Goal: Task Accomplishment & Management: Manage account settings

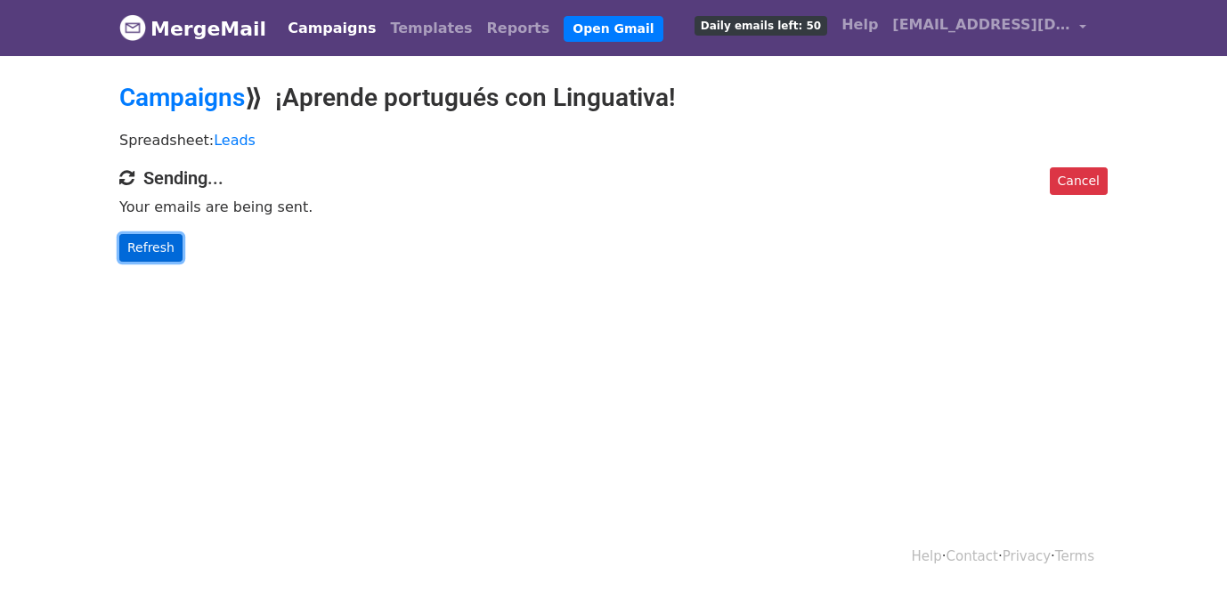
click at [165, 258] on link "Refresh" at bounding box center [150, 248] width 63 height 28
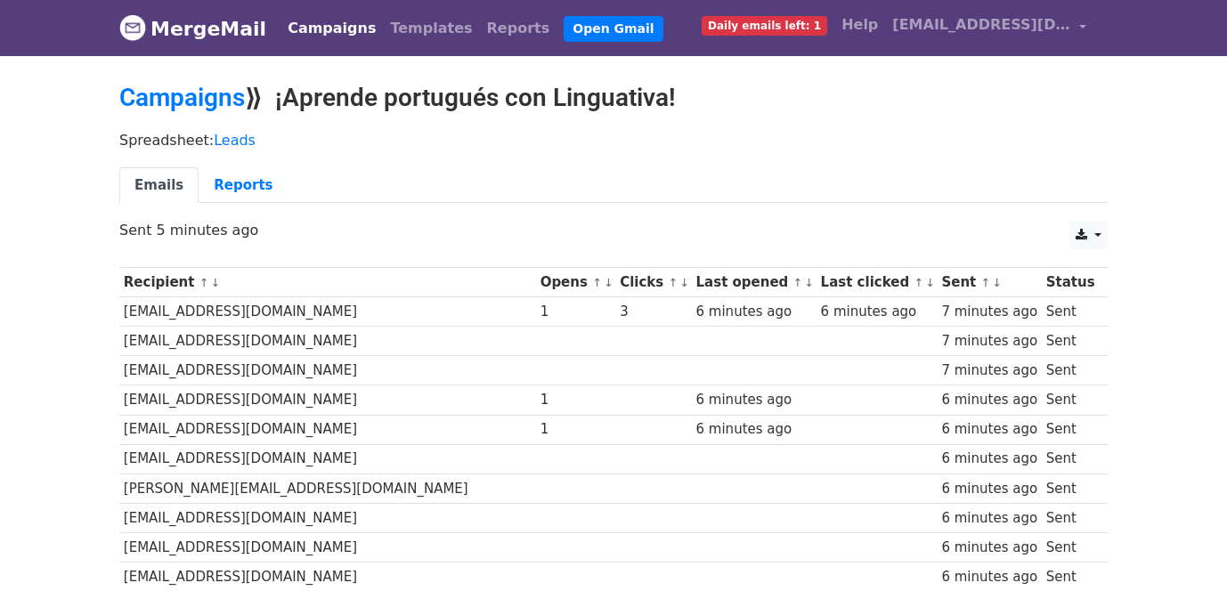
click at [536, 281] on th "Opens ↑ ↓" at bounding box center [576, 282] width 80 height 29
click at [592, 285] on small "↑ ↓" at bounding box center [601, 282] width 19 height 13
click at [536, 280] on th "Opens ↑ ↓" at bounding box center [576, 282] width 80 height 29
click at [604, 283] on link "↓" at bounding box center [609, 282] width 10 height 13
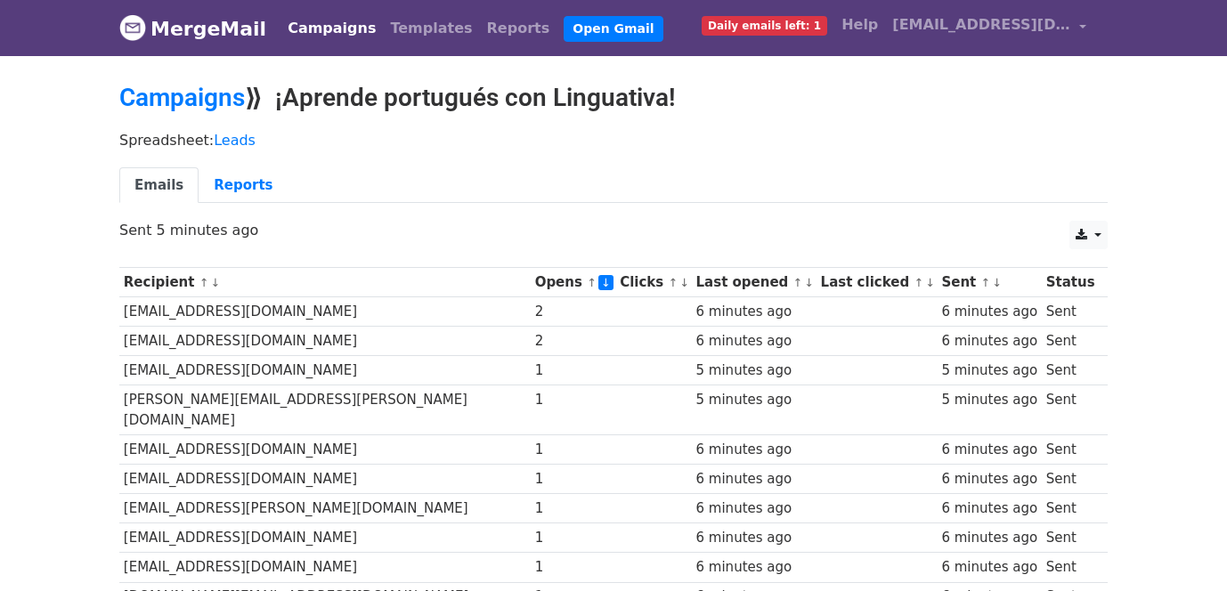
click at [306, 28] on link "Campaigns" at bounding box center [331, 29] width 102 height 36
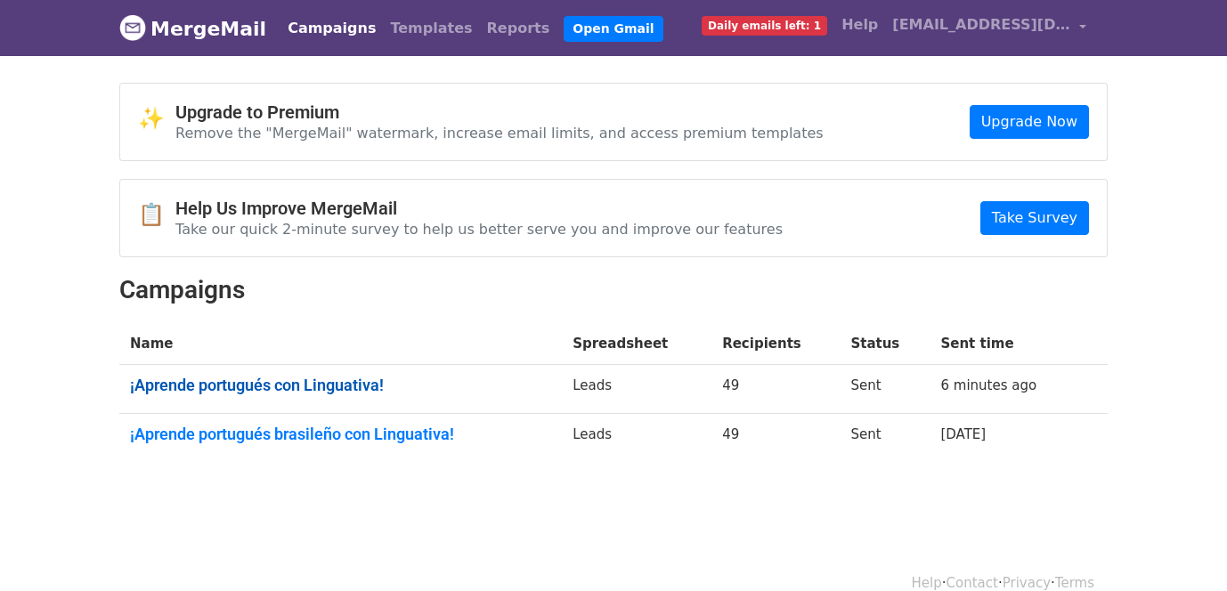
click at [297, 389] on link "¡Aprende portugués con Linguativa!" at bounding box center [340, 386] width 421 height 20
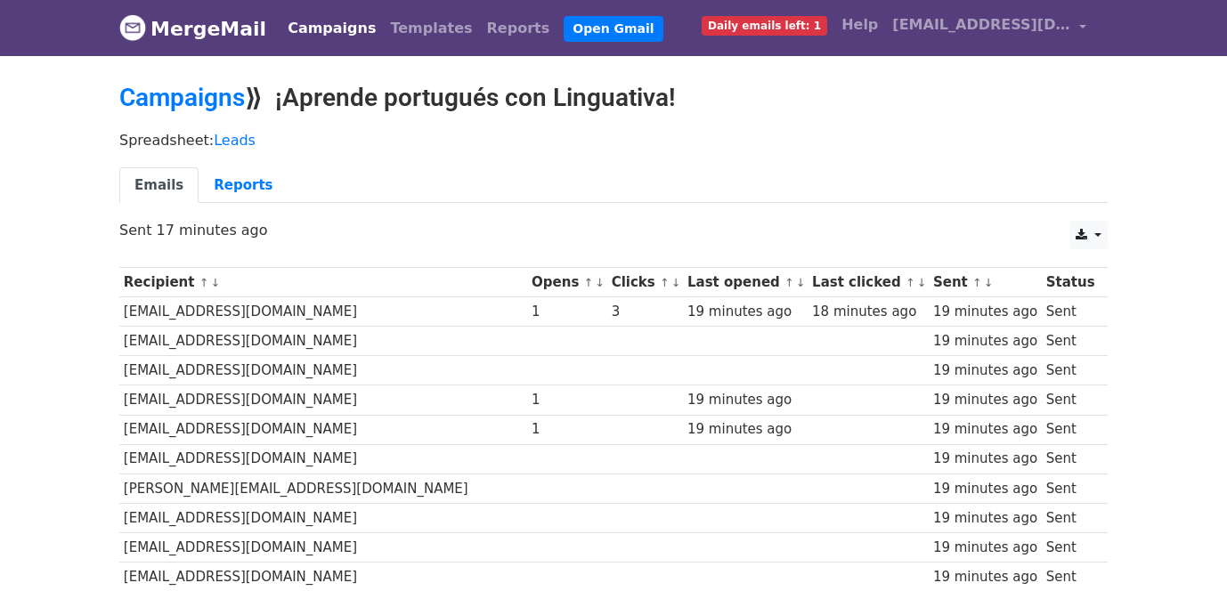
click at [595, 281] on link "↓" at bounding box center [600, 282] width 10 height 13
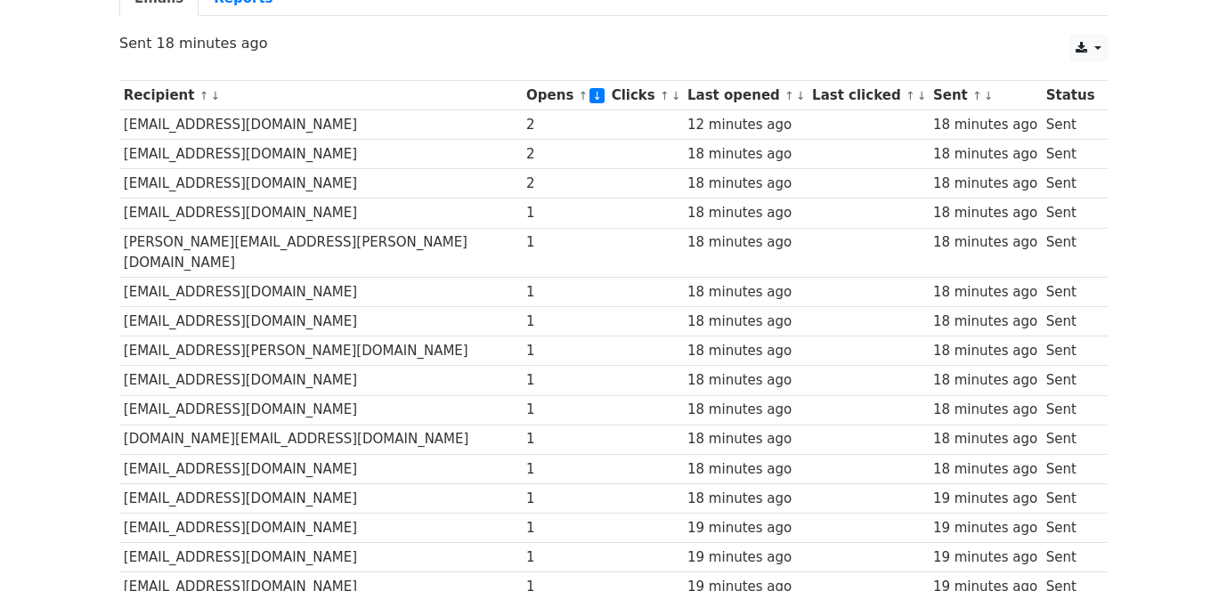
scroll to position [102, 0]
